Goal: Transaction & Acquisition: Book appointment/travel/reservation

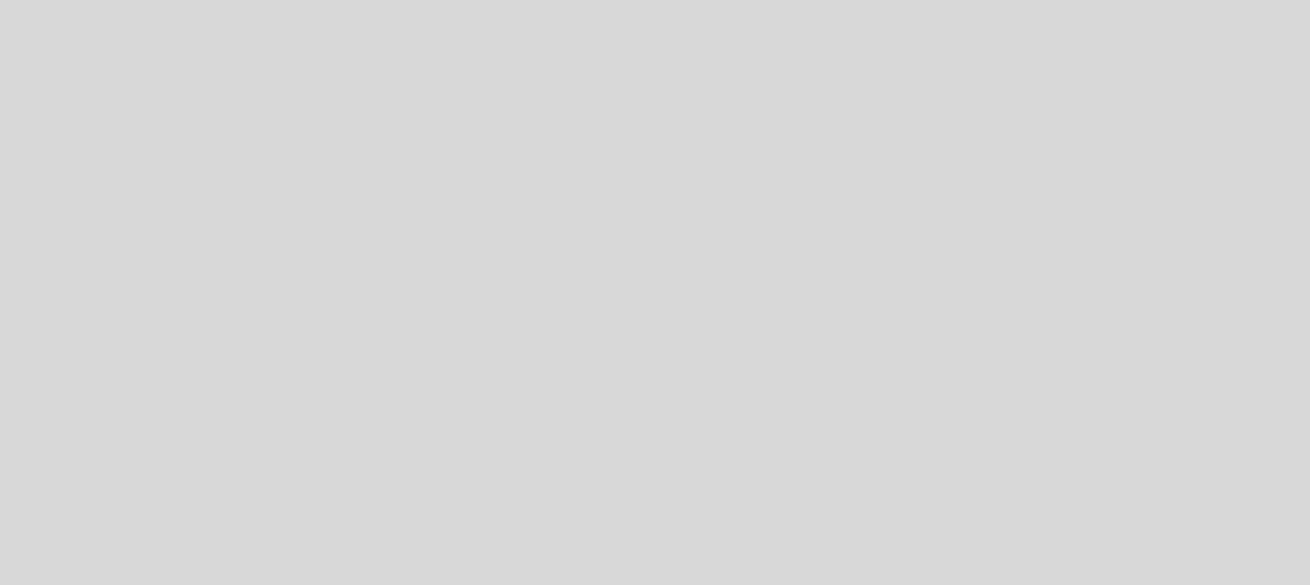
select select "es"
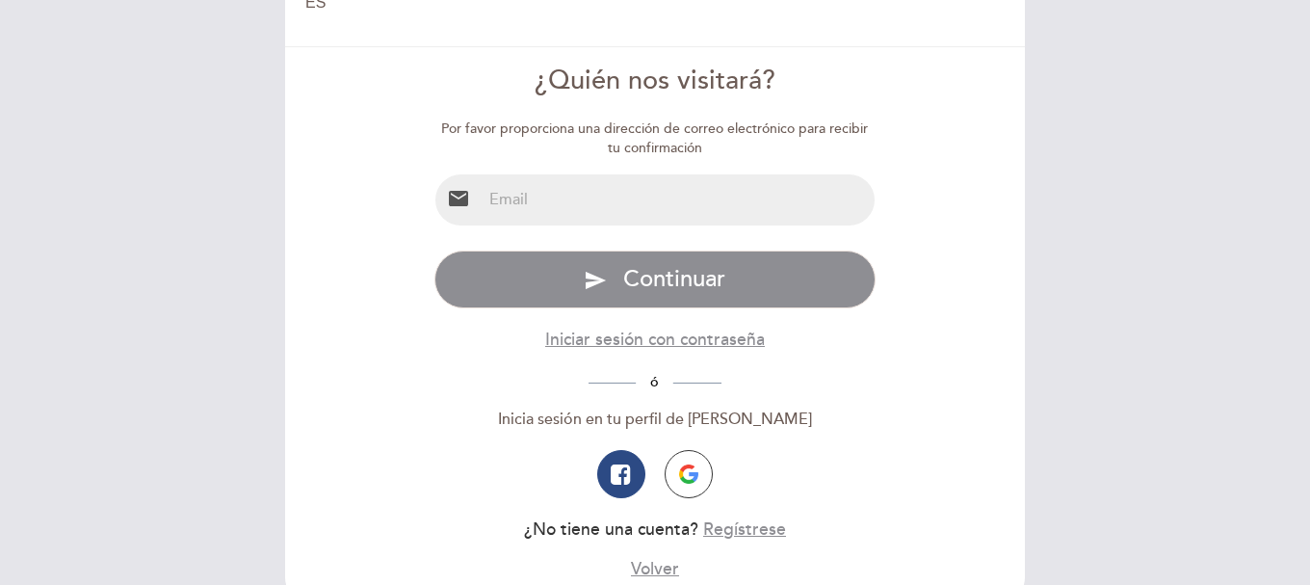
scroll to position [96, 0]
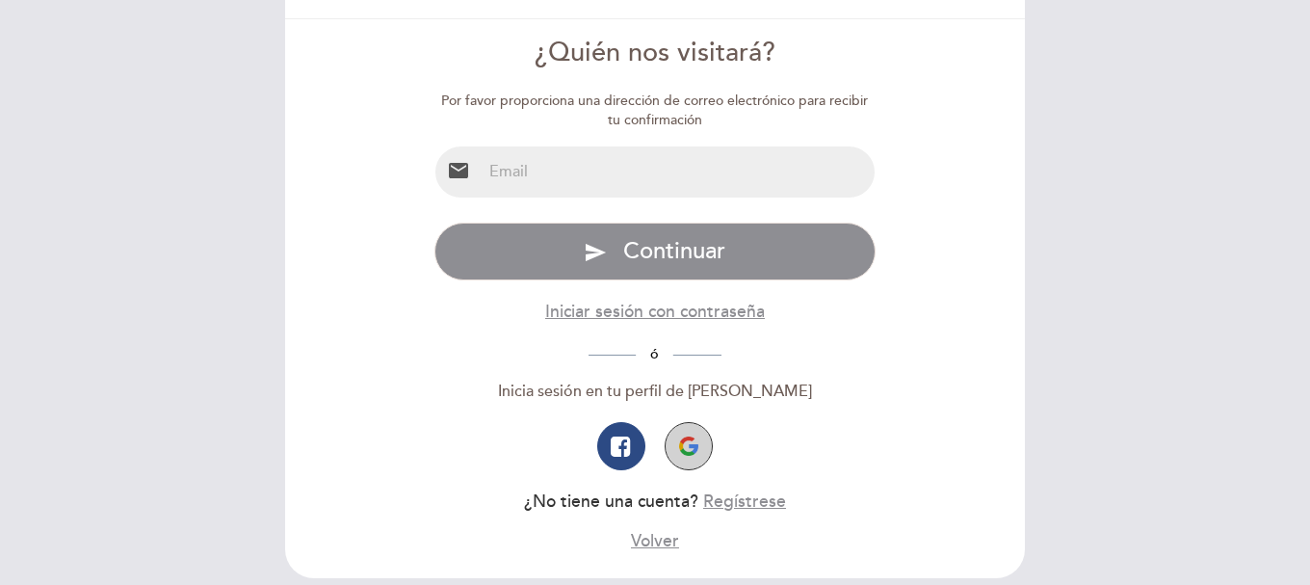
click at [693, 444] on img "button" at bounding box center [688, 445] width 19 height 19
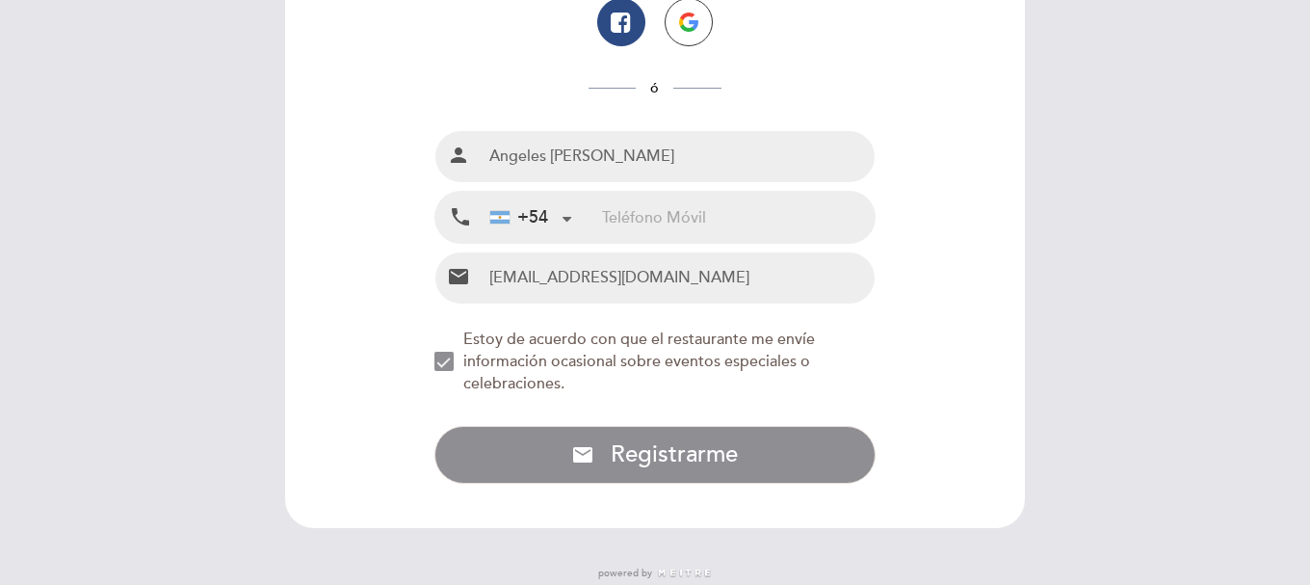
scroll to position [224, 0]
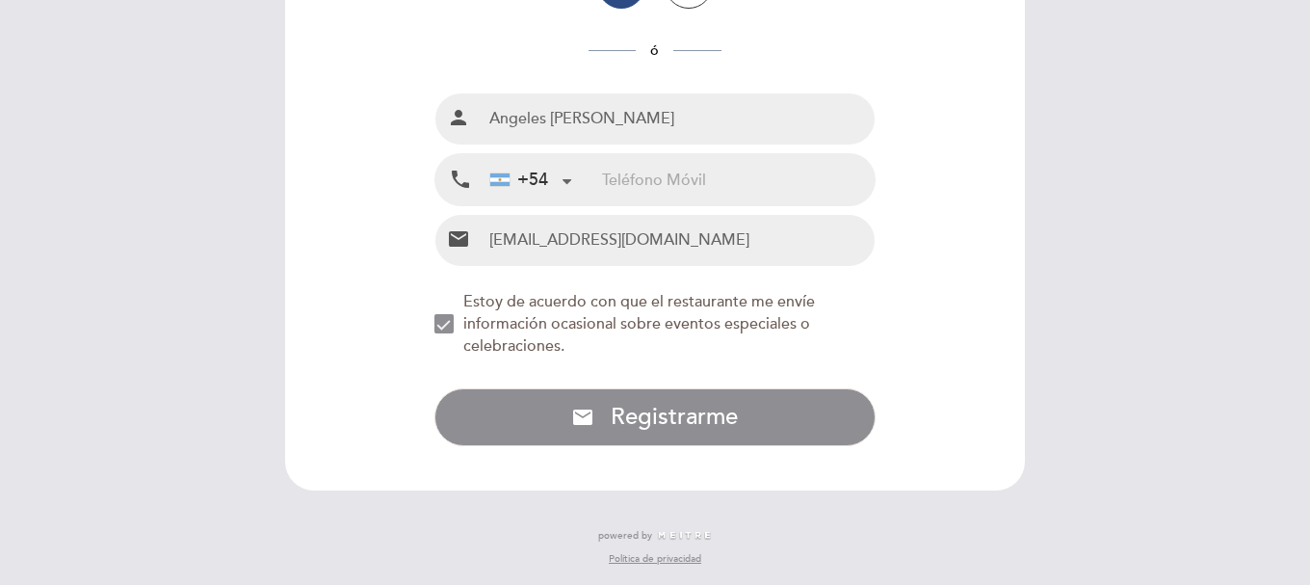
click at [694, 186] on input "tel" at bounding box center [738, 179] width 273 height 51
paste input "[PHONE_NUMBER]"
drag, startPoint x: 648, startPoint y: 180, endPoint x: 551, endPoint y: 182, distance: 97.3
click at [551, 182] on div "+54 [GEOGRAPHIC_DATA] +54 [GEOGRAPHIC_DATA] +54 [GEOGRAPHIC_DATA] ([GEOGRAPHIC_…" at bounding box center [679, 179] width 394 height 51
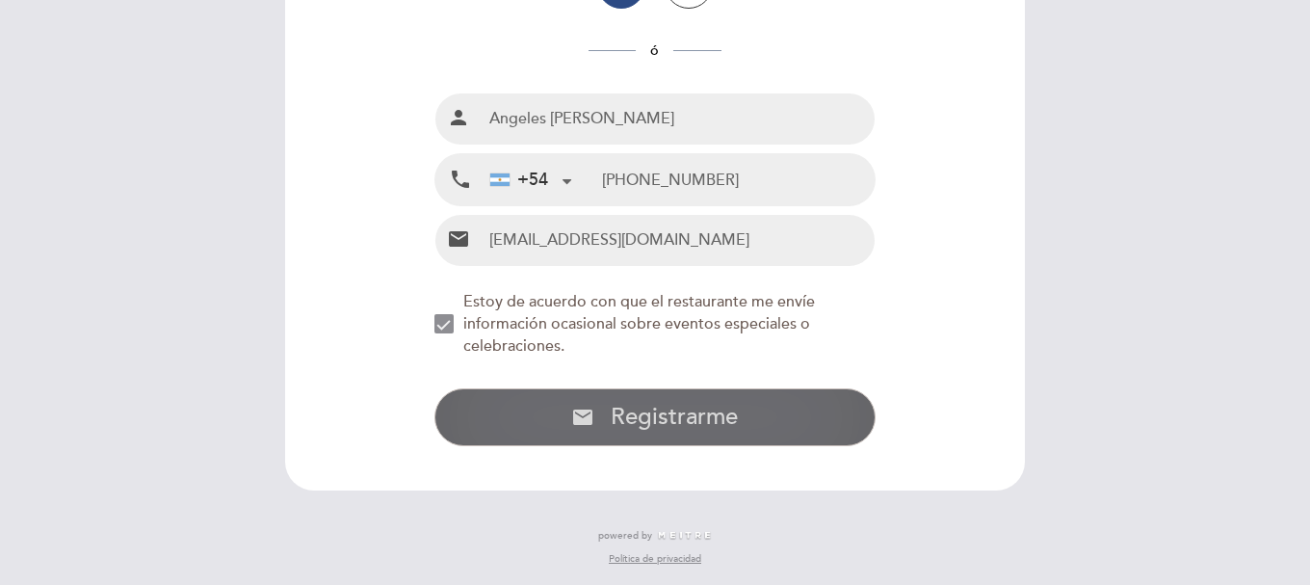
type input "[PHONE_NUMBER]"
click at [655, 421] on span "Registrarme" at bounding box center [674, 417] width 127 height 28
